Goal: Information Seeking & Learning: Check status

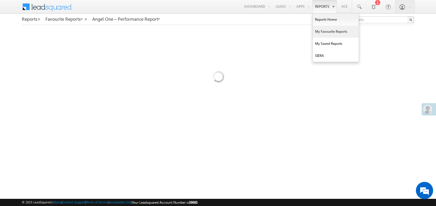
click at [322, 31] on link "My Favourite Reports" at bounding box center [336, 32] width 46 height 12
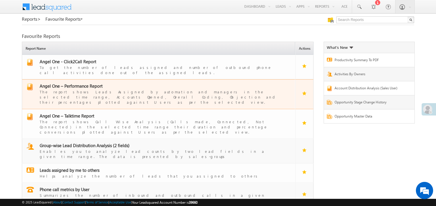
click at [75, 83] on span "Angel One – Performance Report" at bounding box center [71, 86] width 63 height 6
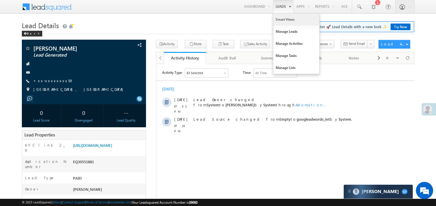
click at [277, 18] on link "Smart Views" at bounding box center [296, 20] width 46 height 12
